Goal: Information Seeking & Learning: Understand process/instructions

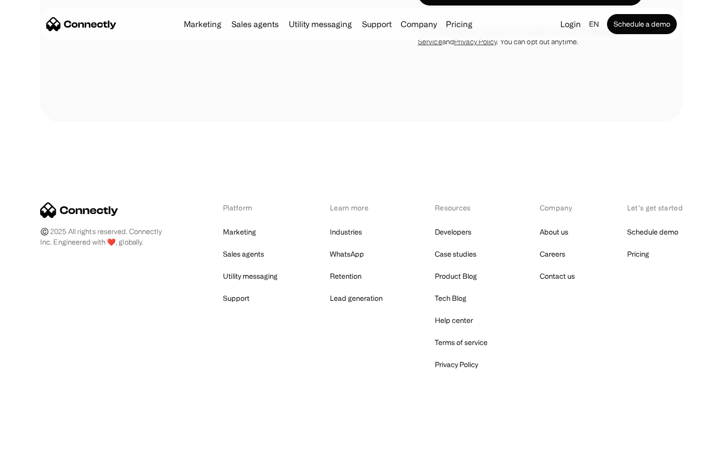
scroll to position [1939, 0]
